Goal: Task Accomplishment & Management: Use online tool/utility

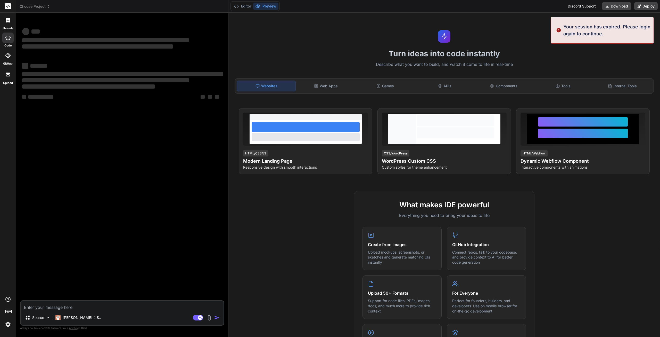
type textarea "x"
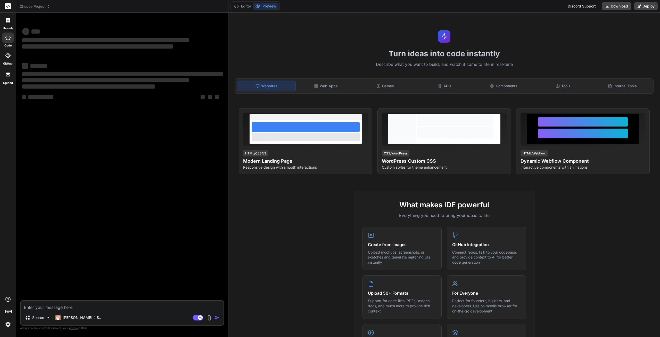
click at [10, 323] on img at bounding box center [8, 324] width 9 height 9
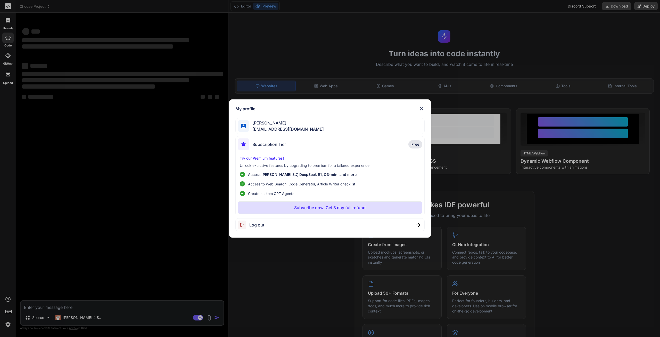
click at [423, 107] on img at bounding box center [422, 109] width 6 height 6
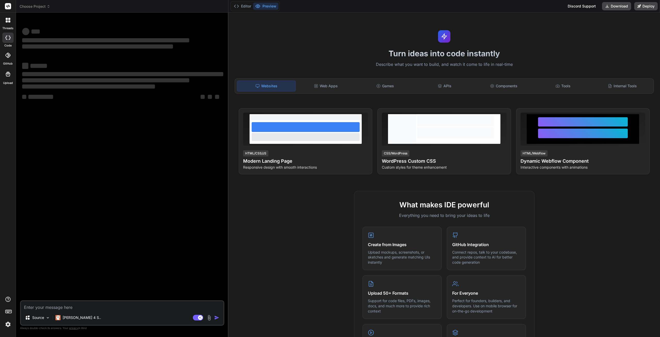
click at [10, 18] on div at bounding box center [8, 20] width 11 height 11
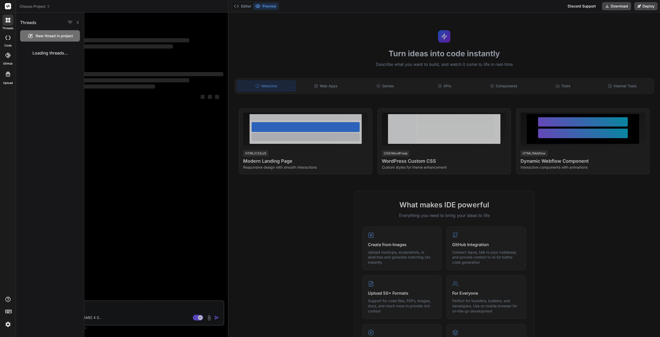
click at [8, 5] on rect at bounding box center [8, 6] width 6 height 6
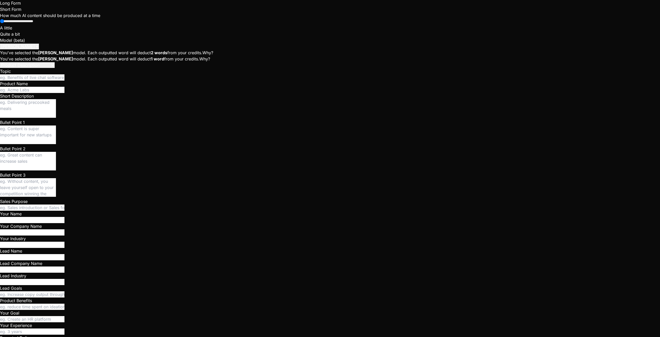
type textarea "x"
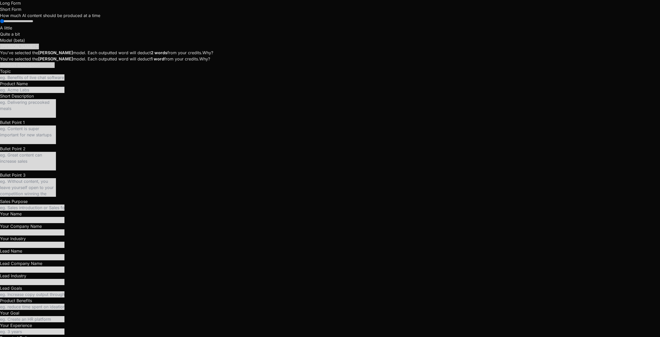
click at [97, 105] on div at bounding box center [330, 168] width 660 height 337
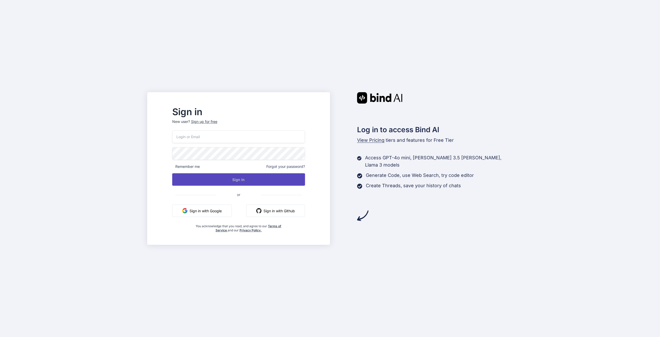
type input "sebastien.vega47@gmail.com"
click at [231, 176] on button "Sign In" at bounding box center [238, 179] width 133 height 12
click at [253, 181] on button "Sign In" at bounding box center [238, 179] width 133 height 12
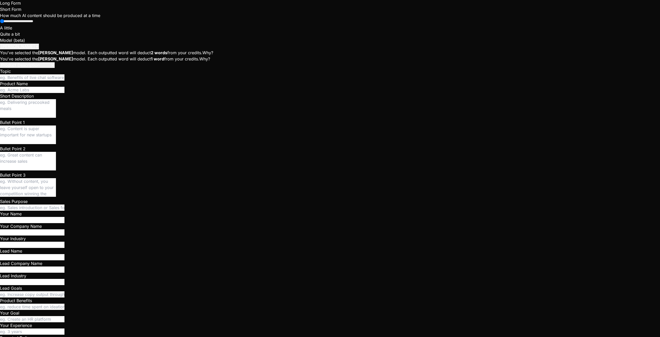
type textarea "x"
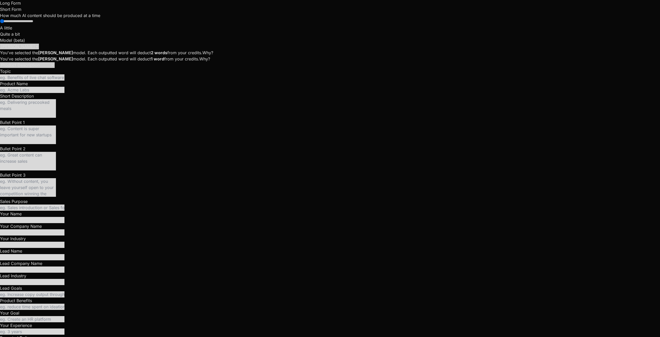
click at [41, 5] on div at bounding box center [330, 168] width 660 height 337
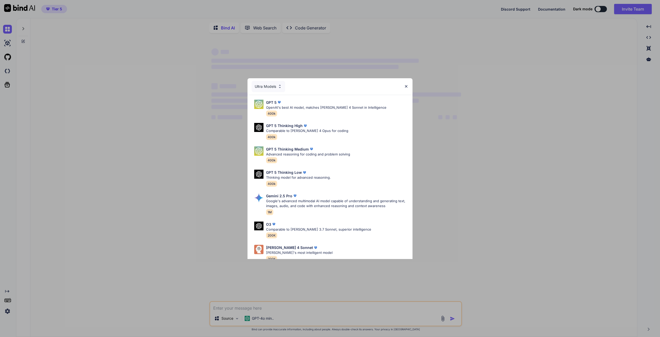
click at [407, 83] on div "Ultra Models" at bounding box center [330, 86] width 165 height 17
click at [9, 69] on div "Ultra Models GPT 5 OpenAI's best AI model, matches Claude 4 Sonnet in Intellige…" at bounding box center [330, 168] width 660 height 337
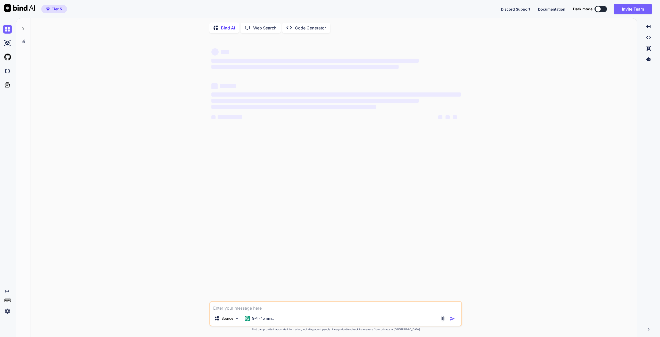
type textarea "x"
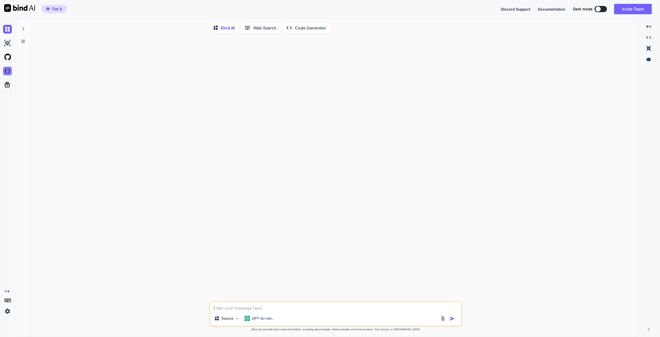
click at [8, 70] on img at bounding box center [7, 71] width 9 height 9
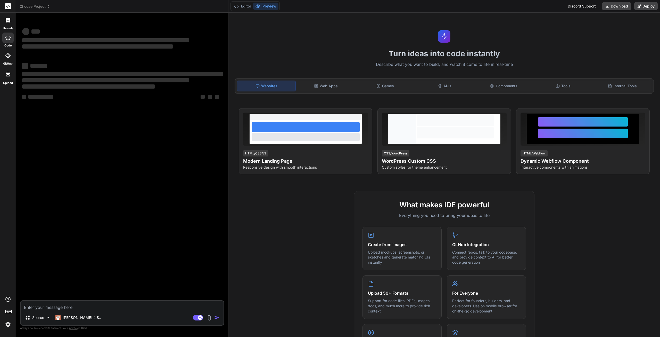
click at [8, 324] on img at bounding box center [8, 324] width 9 height 9
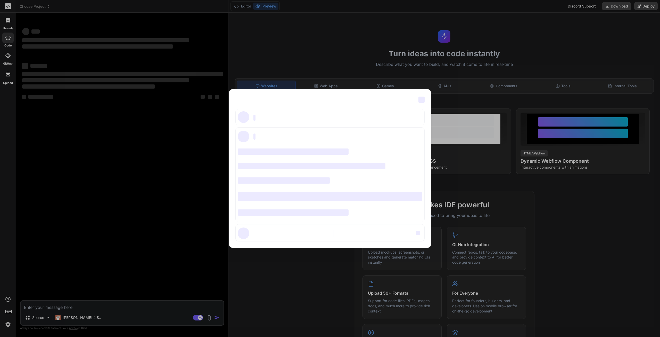
click at [8, 324] on div "‌ ‌ ‌ ‌ ‌ ‌ ‌ ‌ ‌ ‌ ‌ ‌ ‌ ‌ ‌" at bounding box center [330, 168] width 660 height 337
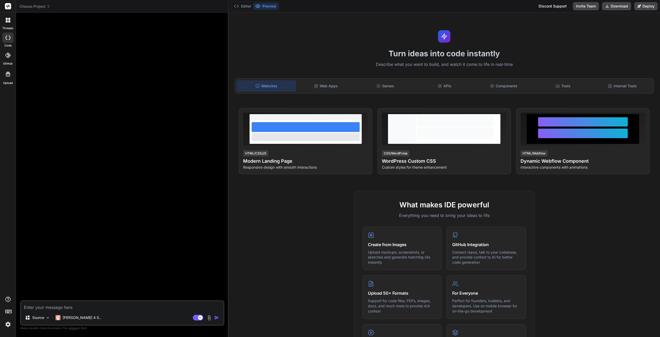
click at [7, 324] on img at bounding box center [8, 324] width 9 height 9
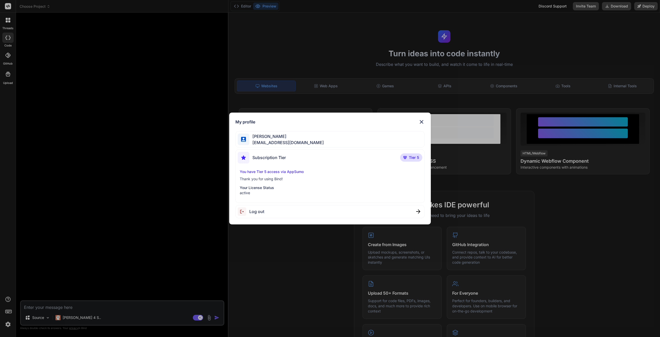
click at [255, 211] on span "Log out" at bounding box center [256, 211] width 15 height 6
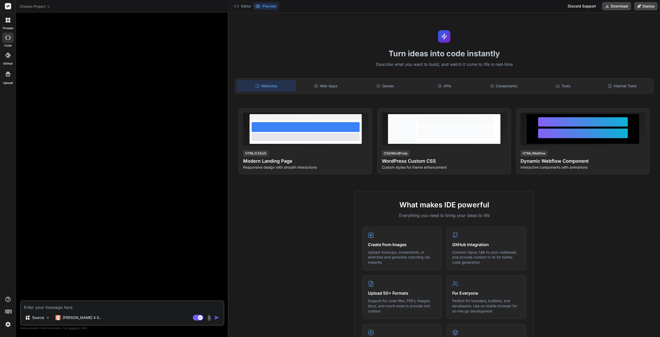
type textarea "x"
drag, startPoint x: 8, startPoint y: 307, endPoint x: 5, endPoint y: 312, distance: 5.8
click at [6, 312] on div at bounding box center [8, 312] width 16 height 33
click at [7, 312] on rect at bounding box center [8, 312] width 2 height 1
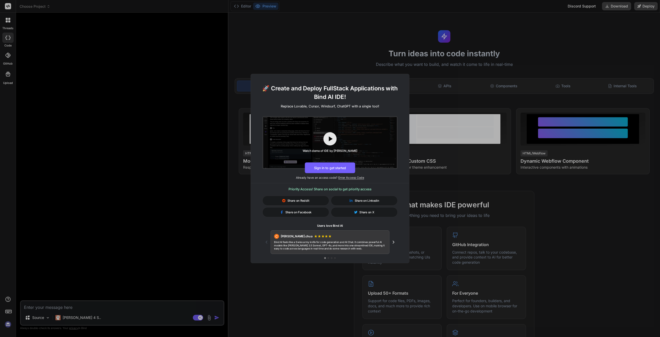
click at [7, 312] on div "🚀 Create and Deploy FullStack Applications with Bind AI IDE! Replace Lovable, C…" at bounding box center [330, 168] width 660 height 337
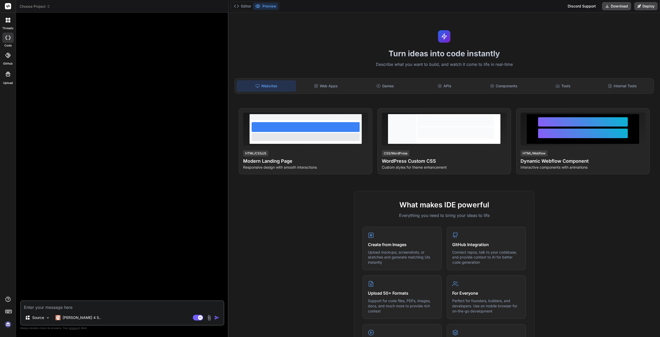
click at [4, 321] on img at bounding box center [8, 324] width 9 height 9
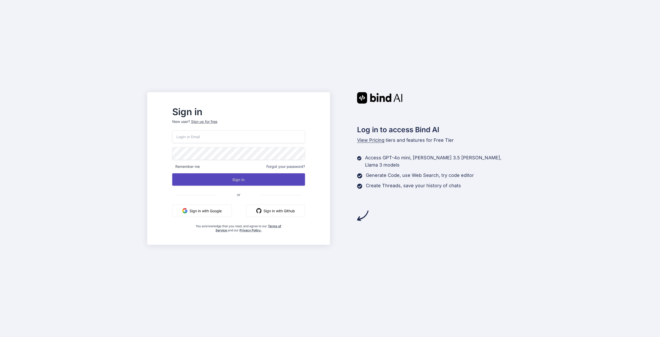
type input "[EMAIL_ADDRESS][DOMAIN_NAME]"
click at [244, 180] on button "Sign In" at bounding box center [238, 179] width 133 height 12
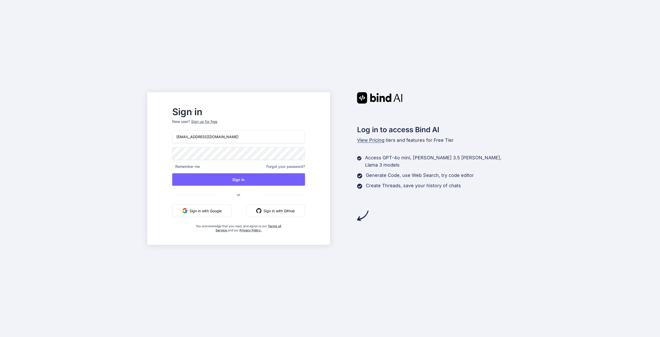
click at [268, 66] on div "Sign in New user? Sign up for free sebastien.vega47@gmail.com Remember me Forgo…" at bounding box center [330, 168] width 660 height 337
click at [257, 177] on button "Sign In" at bounding box center [238, 179] width 133 height 12
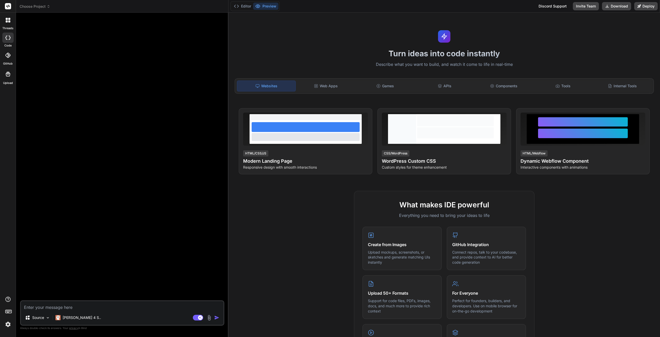
click at [42, 6] on span "Choose Project" at bounding box center [35, 6] width 31 height 5
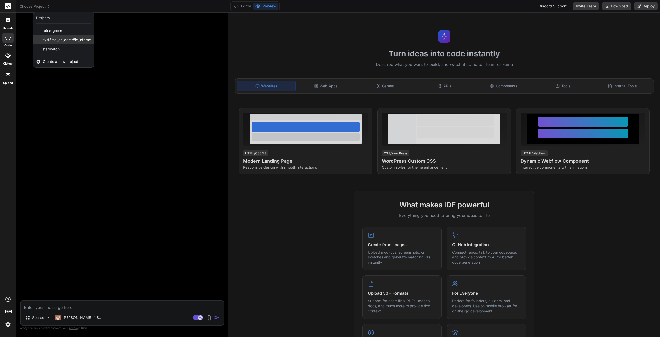
click at [68, 39] on span "système_de_contrôle_interne" at bounding box center [67, 39] width 48 height 5
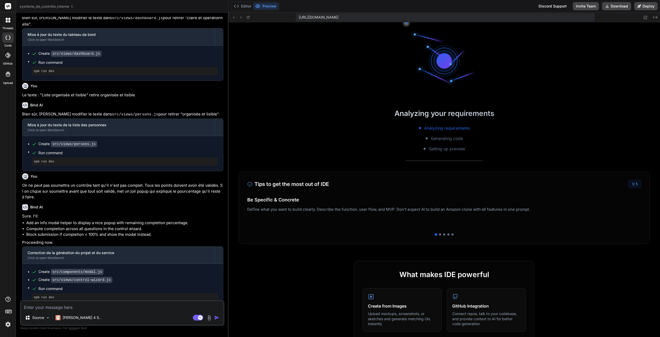
scroll to position [191, 0]
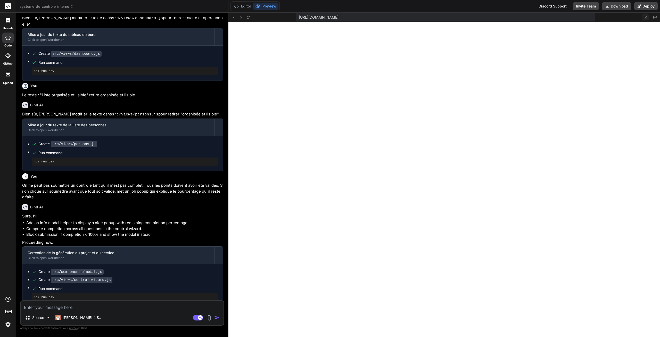
click at [646, 18] on icon at bounding box center [646, 17] width 4 height 4
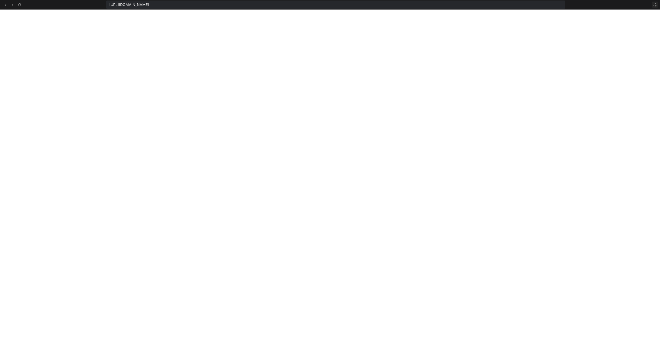
click at [654, 4] on icon at bounding box center [655, 5] width 4 height 4
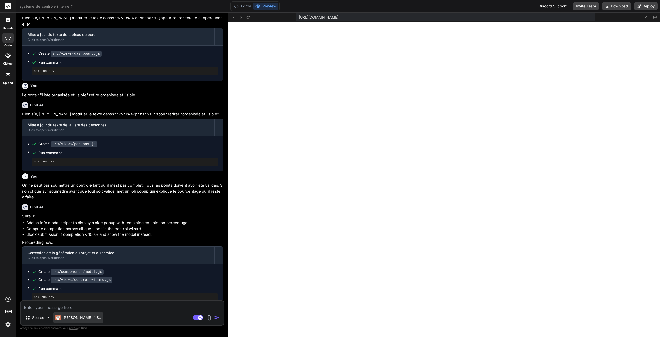
click at [80, 318] on p "[PERSON_NAME] 4 S.." at bounding box center [82, 317] width 38 height 5
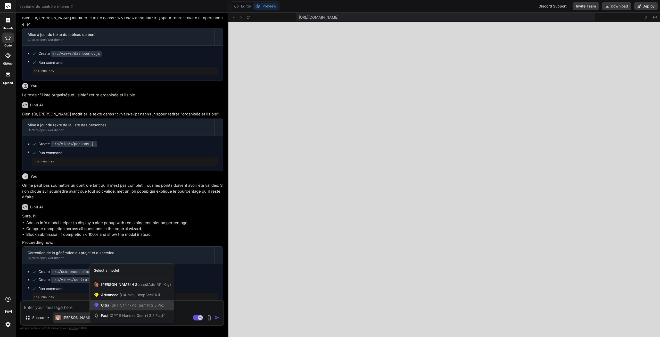
click at [139, 304] on span "(GPT-5 thinking, Gemini 2.5 Pro)" at bounding box center [136, 305] width 55 height 4
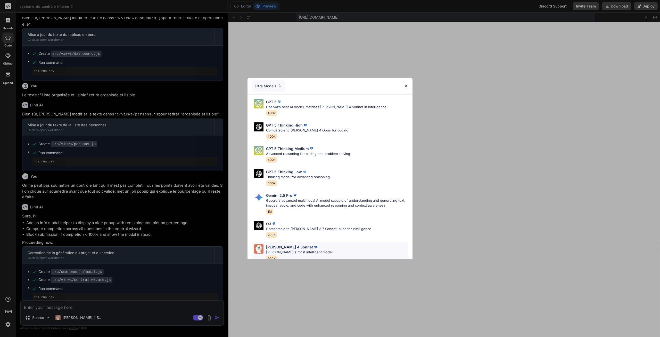
scroll to position [0, 0]
click at [310, 110] on div "GPT 5 OpenAI's best AI model, matches [PERSON_NAME] 4 Sonnet in Intelligence 40…" at bounding box center [326, 108] width 120 height 17
type textarea "x"
